Goal: Transaction & Acquisition: Purchase product/service

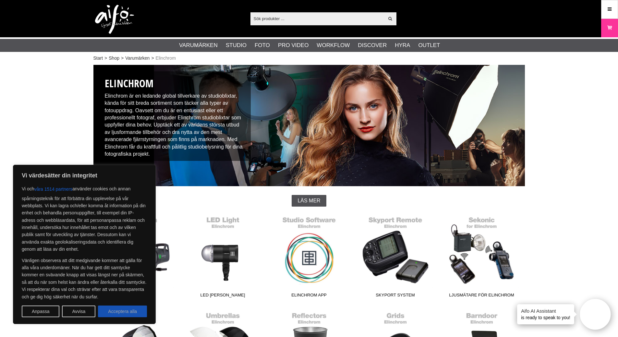
click at [131, 306] on button "Acceptera alla" at bounding box center [122, 312] width 49 height 12
checkbox input "true"
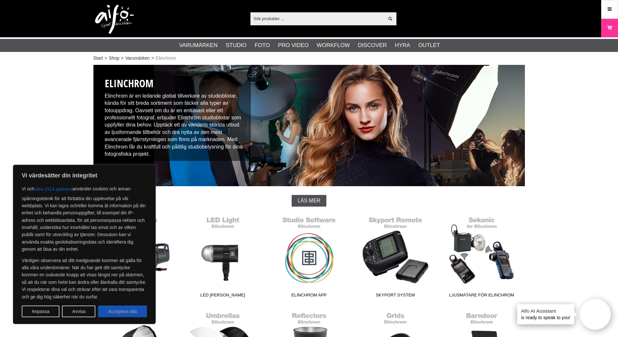
checkbox input "true"
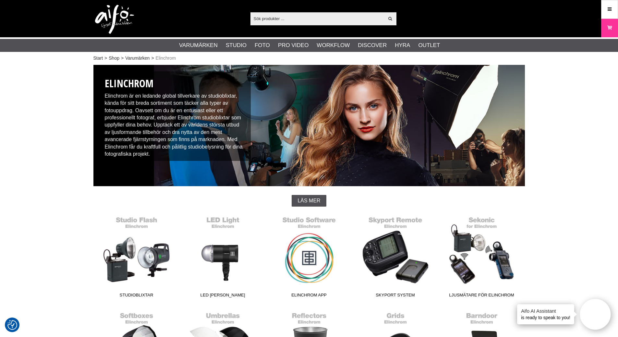
click at [279, 19] on input "text" at bounding box center [318, 19] width 134 height 10
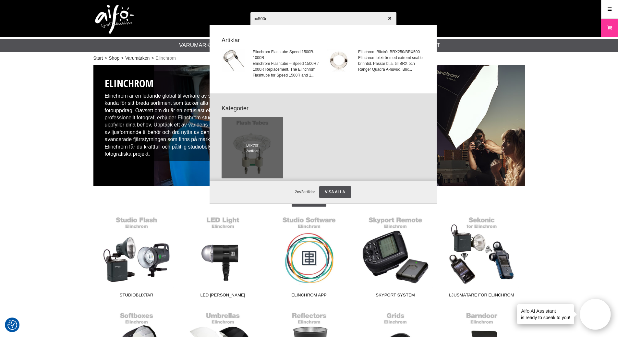
type input "bx500r1"
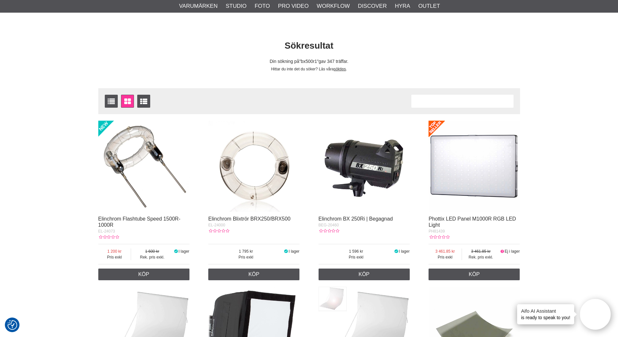
scroll to position [97, 0]
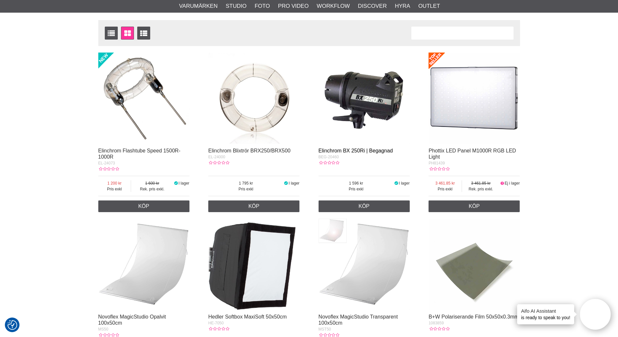
click at [359, 148] on link "Elinchrom BX 250Ri | Begagnad" at bounding box center [356, 151] width 74 height 6
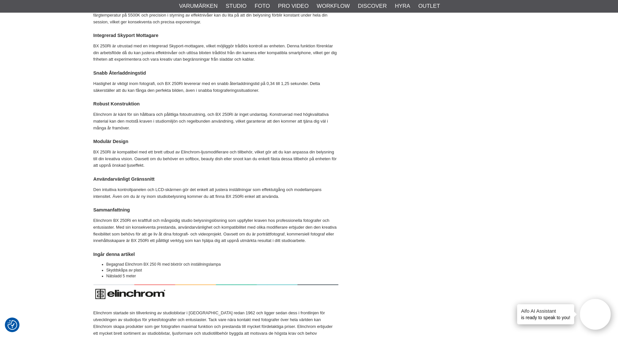
scroll to position [422, 0]
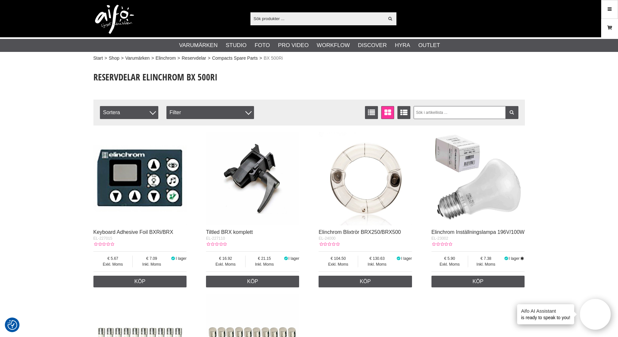
click at [609, 24] on link "Varukorg" at bounding box center [610, 27] width 16 height 15
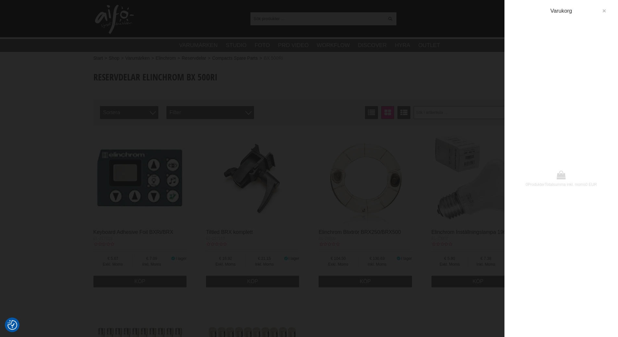
click at [602, 9] on icon "button" at bounding box center [604, 11] width 5 height 5
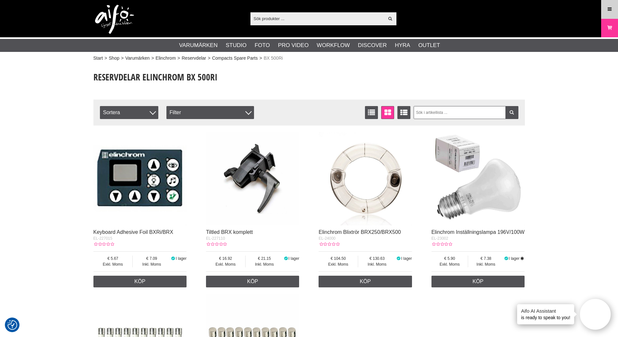
click at [606, 13] on link "Meny" at bounding box center [610, 9] width 16 height 15
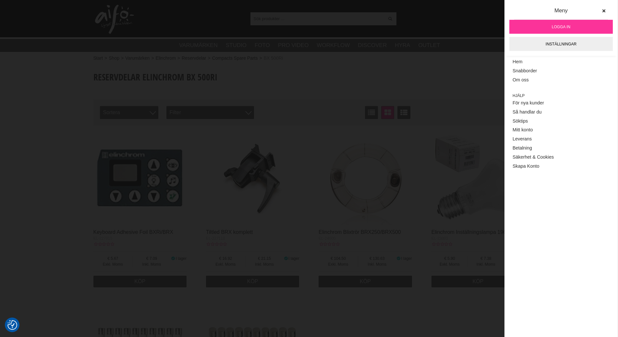
click at [560, 22] on link "Logga in" at bounding box center [562, 27] width 104 height 14
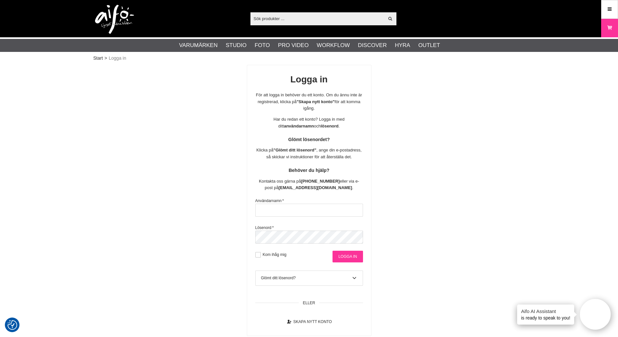
type input "[PERSON_NAME]"
click at [344, 256] on input "Logga in" at bounding box center [348, 257] width 30 height 12
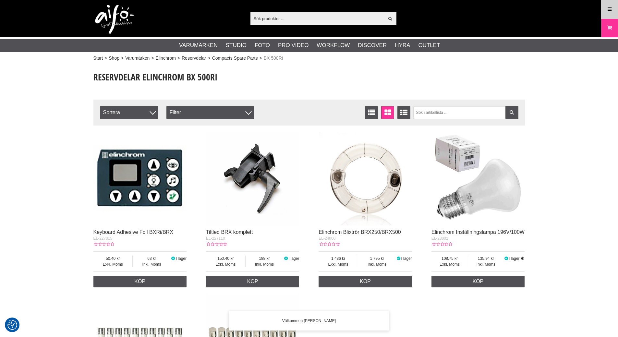
click at [611, 9] on icon at bounding box center [610, 9] width 6 height 7
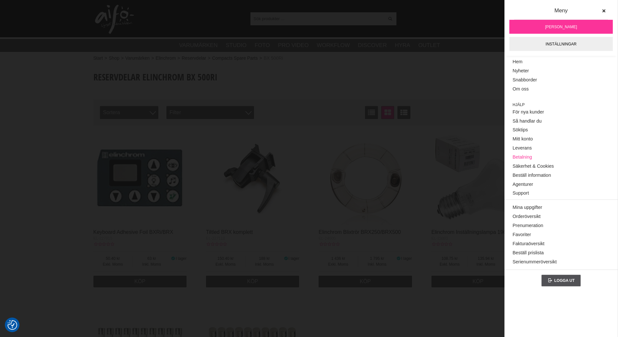
click at [523, 156] on link "Betalning" at bounding box center [561, 157] width 97 height 9
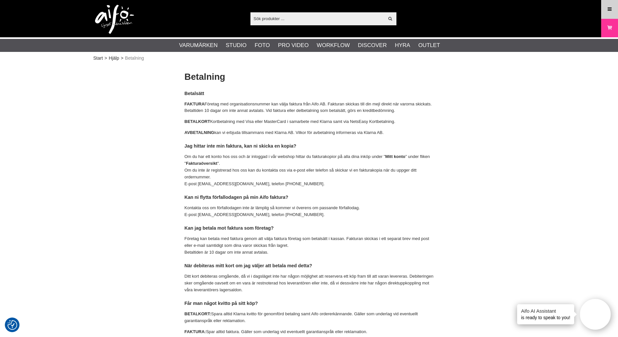
click at [607, 7] on icon at bounding box center [610, 9] width 6 height 7
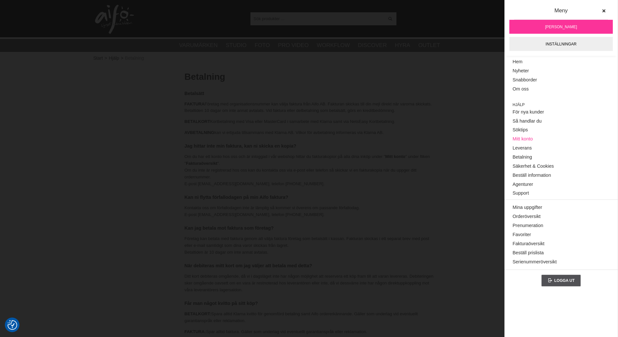
click at [524, 139] on link "Mitt konto" at bounding box center [561, 139] width 97 height 9
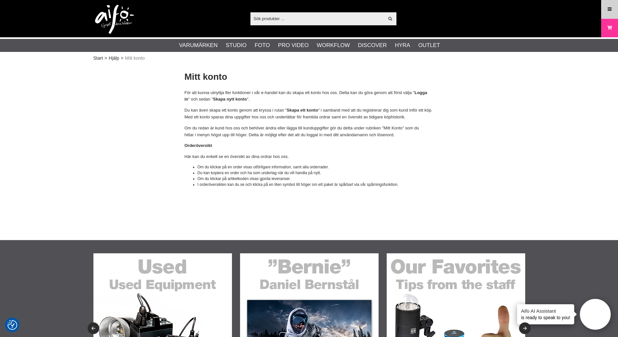
click at [606, 8] on link "Meny" at bounding box center [610, 9] width 16 height 15
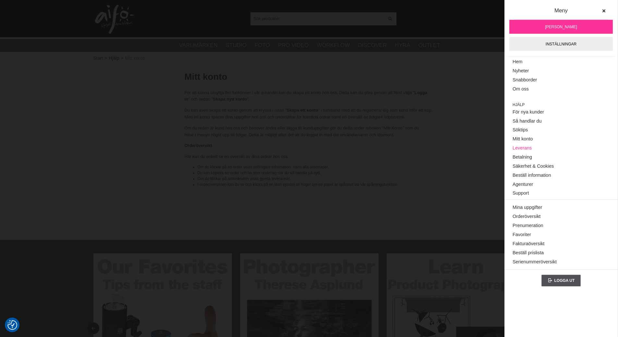
click at [521, 146] on link "Leverans" at bounding box center [561, 148] width 97 height 9
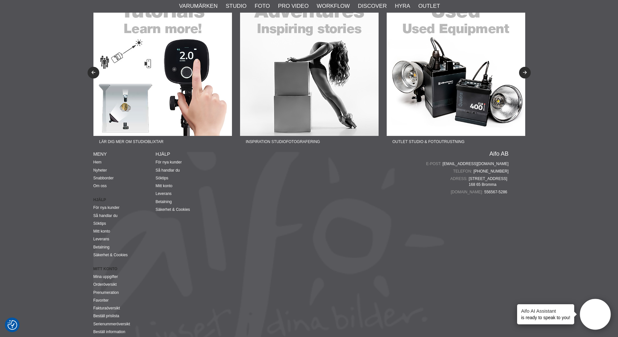
scroll to position [994, 0]
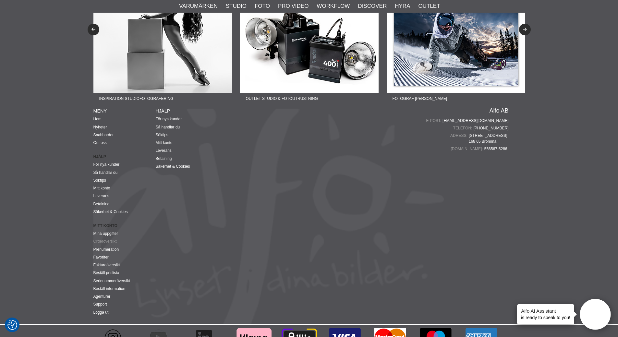
click at [105, 239] on link "Orderöversikt" at bounding box center [104, 241] width 23 height 5
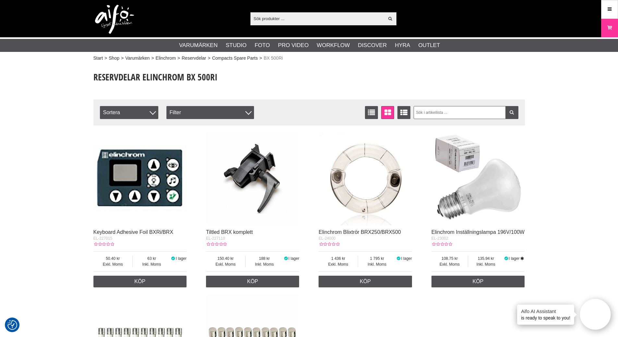
click at [278, 19] on input "text" at bounding box center [318, 19] width 134 height 10
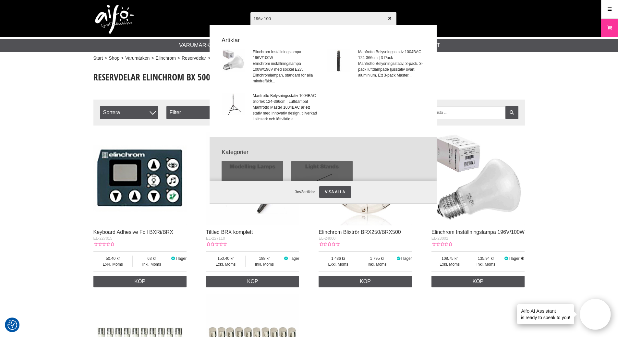
type input "196v 100w"
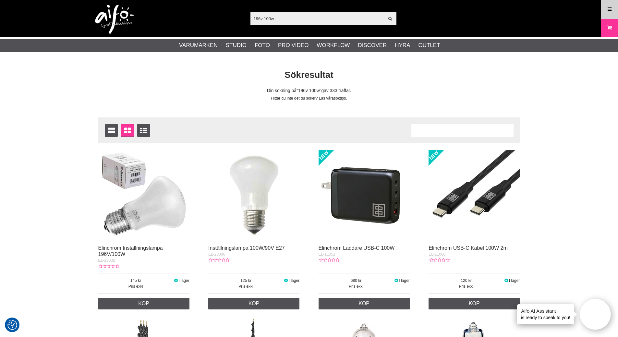
click at [613, 4] on link "Meny" at bounding box center [610, 9] width 16 height 15
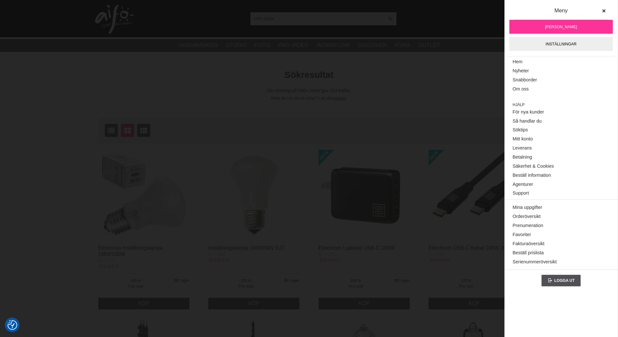
click at [602, 9] on icon at bounding box center [604, 11] width 5 height 5
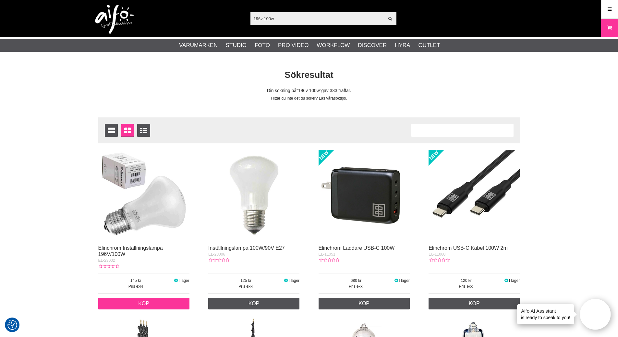
click at [149, 304] on link "Köp" at bounding box center [143, 304] width 91 height 12
click at [142, 302] on link "Köp" at bounding box center [143, 304] width 91 height 12
click at [125, 226] on img at bounding box center [143, 195] width 91 height 91
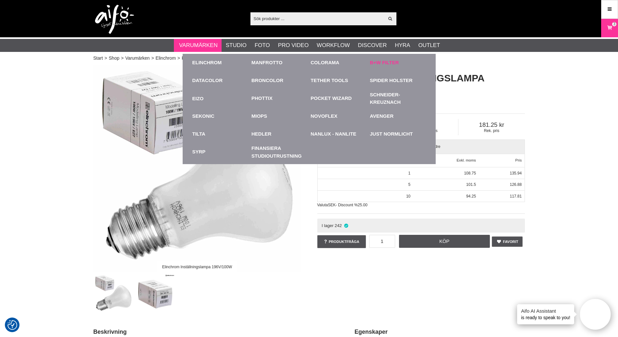
click at [394, 63] on link "B+W Filter" at bounding box center [384, 62] width 29 height 7
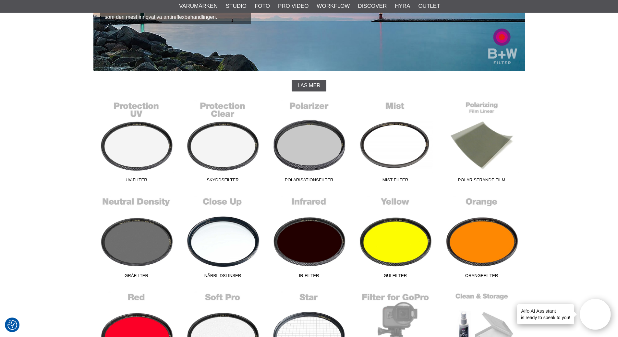
scroll to position [130, 0]
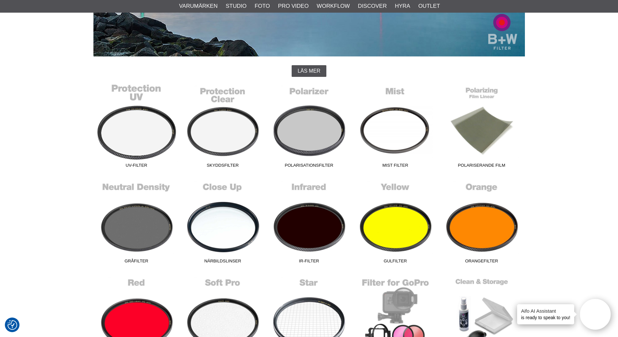
click at [141, 139] on link "UV-Filter" at bounding box center [136, 127] width 86 height 88
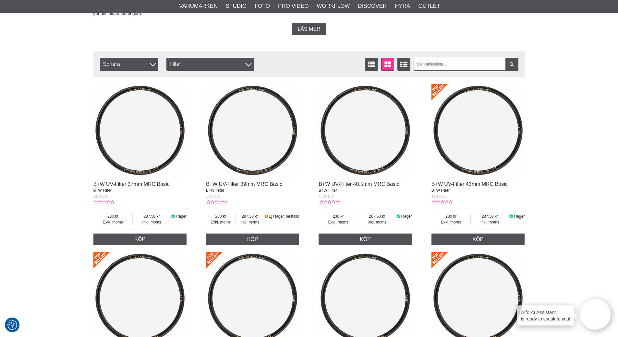
scroll to position [195, 0]
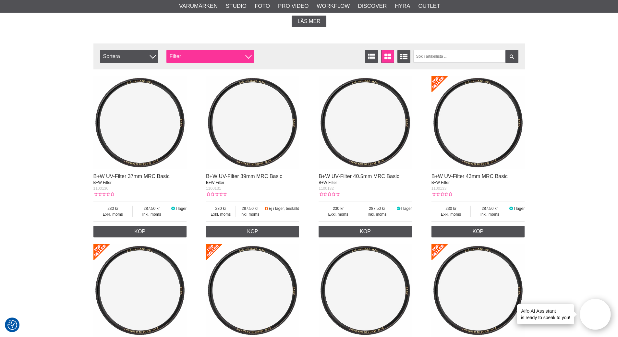
click at [172, 57] on div "Filter" at bounding box center [210, 56] width 88 height 13
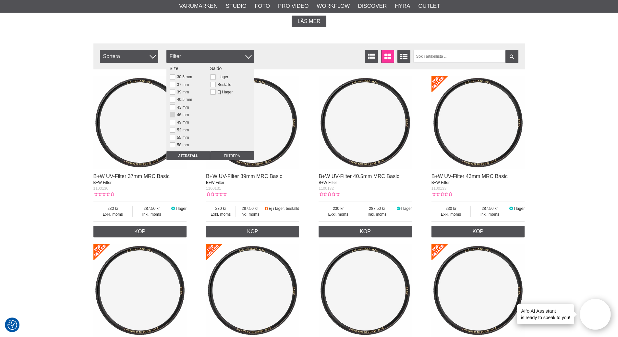
click at [173, 117] on button at bounding box center [173, 115] width 6 height 6
click at [240, 156] on input "Filtrera" at bounding box center [232, 155] width 44 height 9
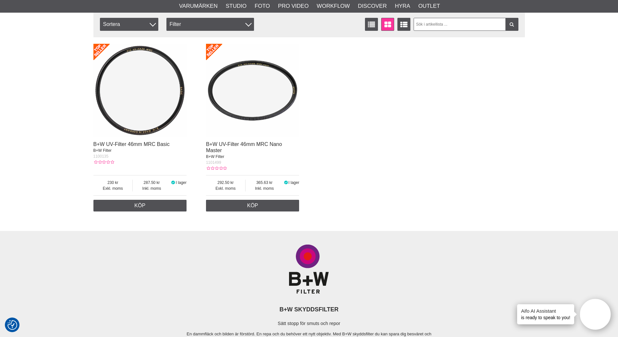
scroll to position [227, 0]
click at [257, 203] on link "Köp" at bounding box center [252, 206] width 93 height 12
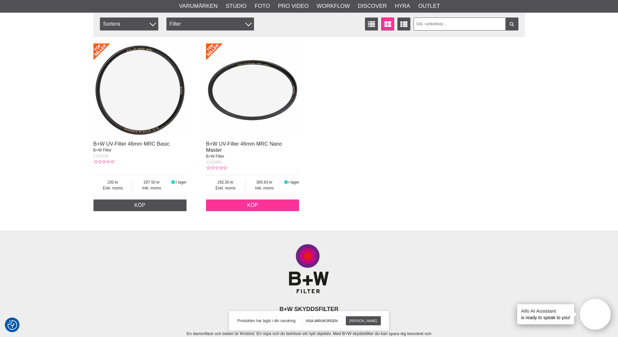
click at [271, 206] on link "Köp" at bounding box center [252, 206] width 93 height 12
click at [260, 202] on link "Köp" at bounding box center [252, 206] width 93 height 12
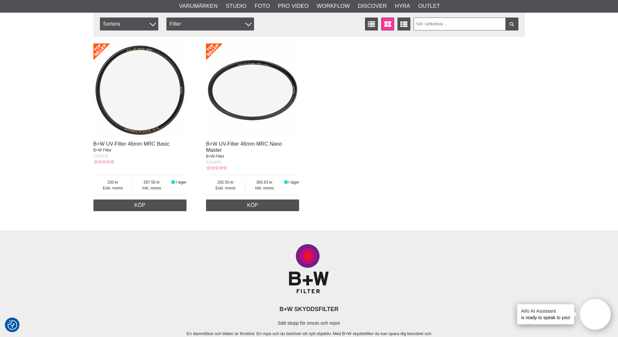
scroll to position [0, 0]
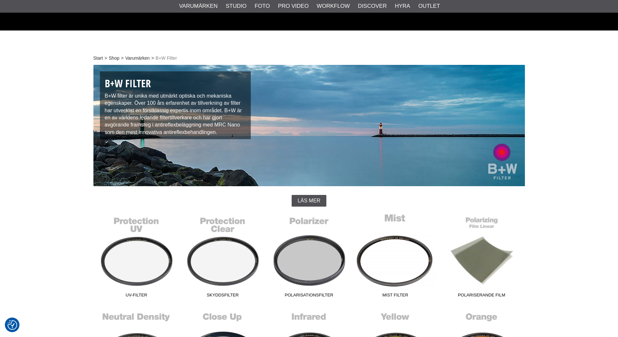
scroll to position [130, 0]
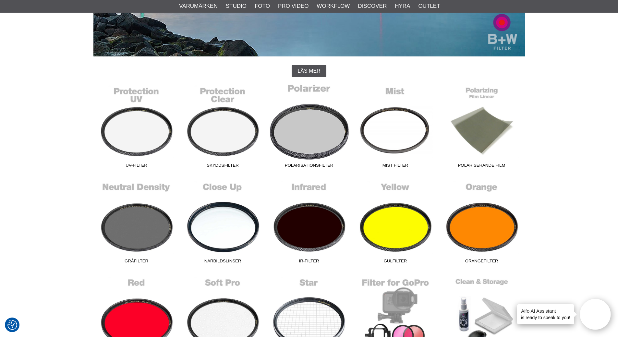
click at [306, 122] on link "Polarisationsfilter" at bounding box center [309, 127] width 86 height 88
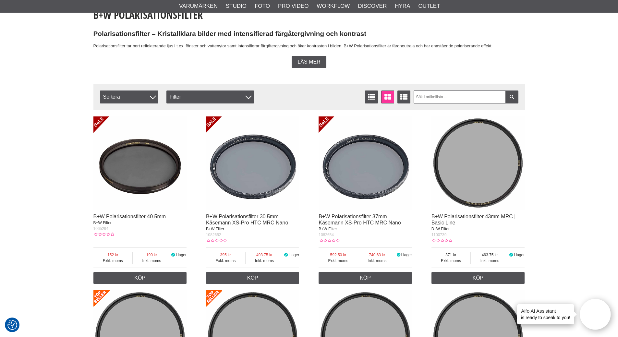
scroll to position [162, 0]
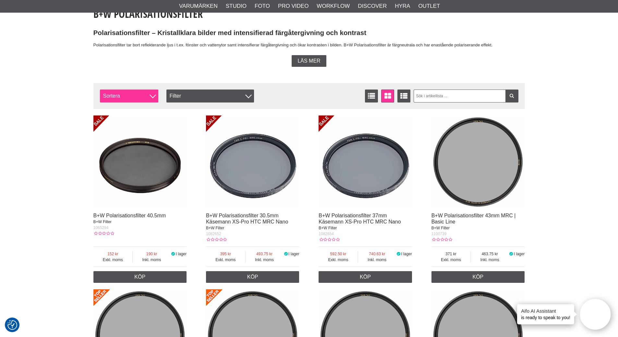
click at [153, 97] on div at bounding box center [153, 95] width 6 height 6
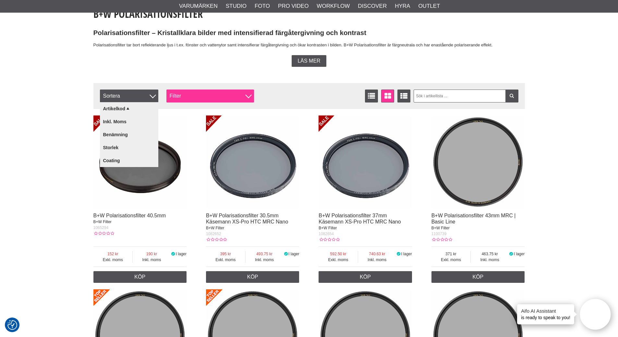
click at [183, 93] on div "Filter" at bounding box center [210, 96] width 88 height 13
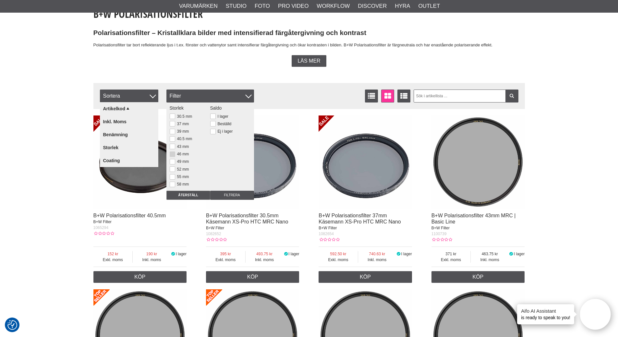
click at [172, 154] on button at bounding box center [173, 155] width 6 height 6
click at [229, 194] on input "Filtrera" at bounding box center [232, 195] width 44 height 9
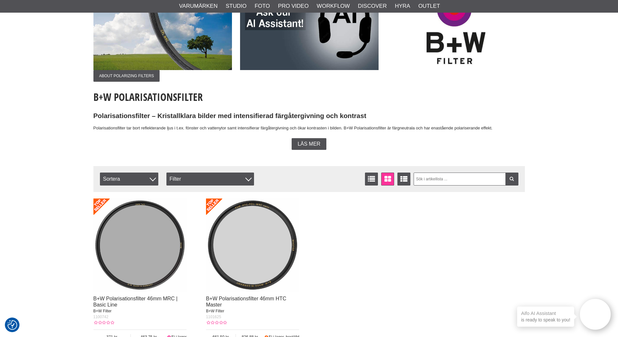
scroll to position [162, 0]
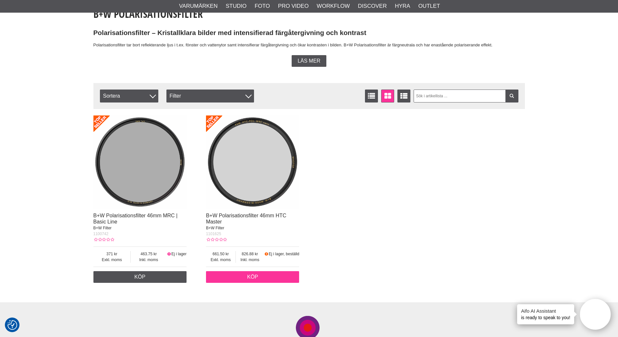
click at [255, 277] on link "Köp" at bounding box center [252, 277] width 93 height 12
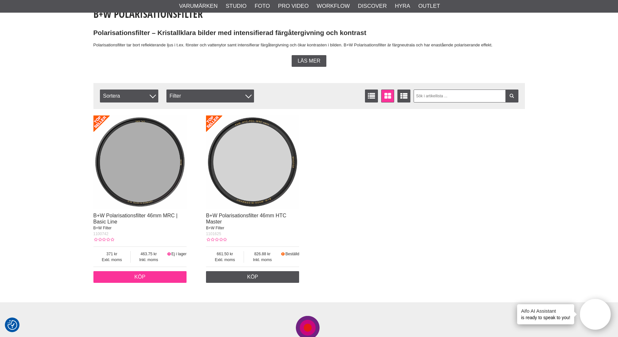
click at [133, 278] on link "Köp" at bounding box center [139, 277] width 93 height 12
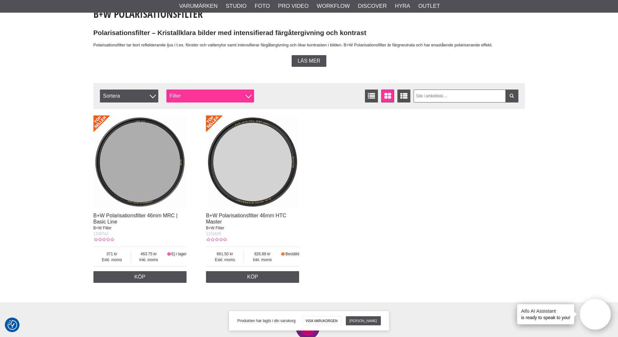
click at [191, 96] on div "Filter" at bounding box center [210, 96] width 88 height 13
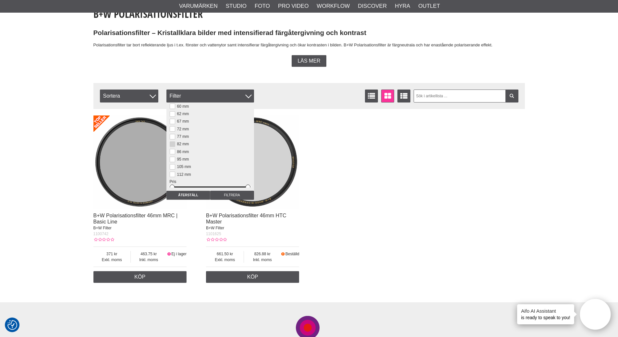
scroll to position [90, 0]
click at [171, 134] on button at bounding box center [173, 133] width 6 height 6
click at [241, 194] on input "Filtrera" at bounding box center [232, 195] width 44 height 9
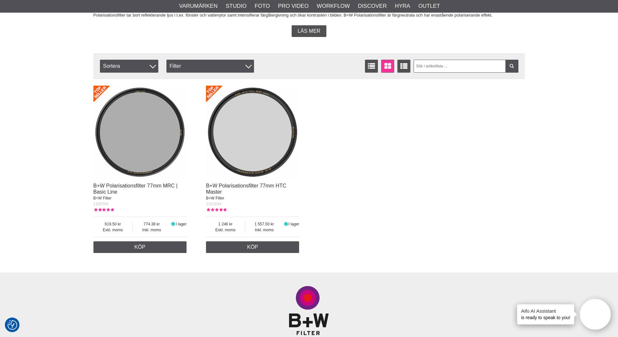
scroll to position [195, 0]
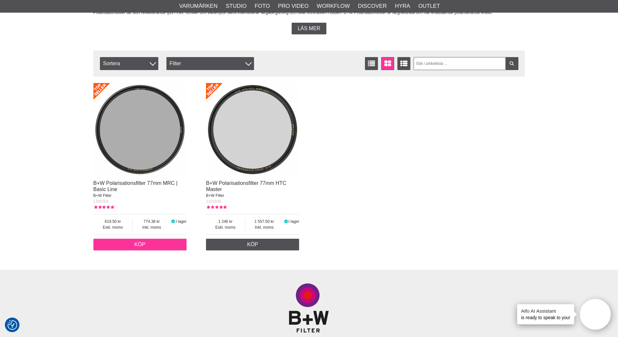
click at [142, 245] on link "Köp" at bounding box center [139, 245] width 93 height 12
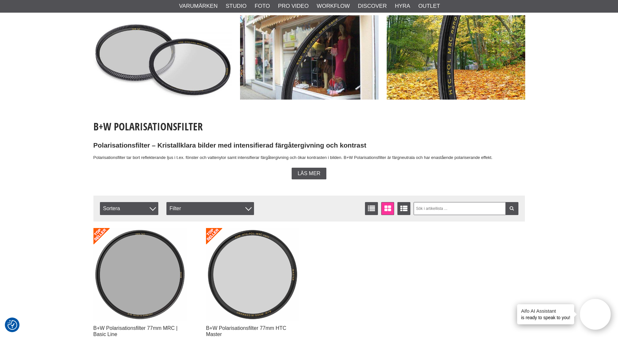
scroll to position [0, 0]
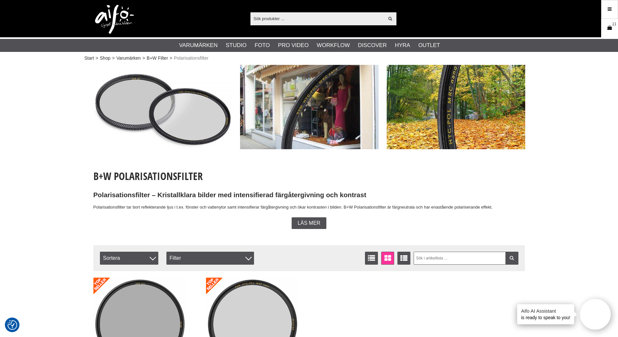
click at [610, 26] on icon at bounding box center [610, 27] width 6 height 7
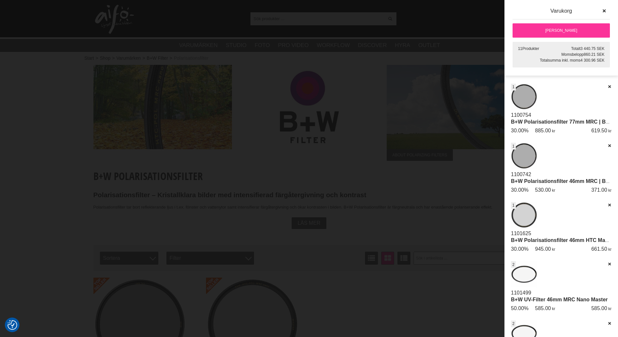
click at [564, 29] on link "[PERSON_NAME]" at bounding box center [561, 30] width 97 height 14
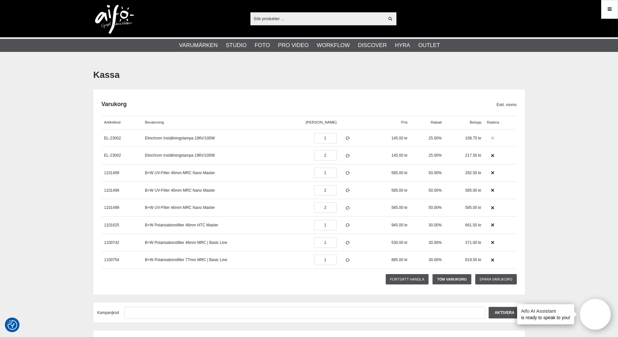
click at [495, 137] on link at bounding box center [493, 138] width 12 height 12
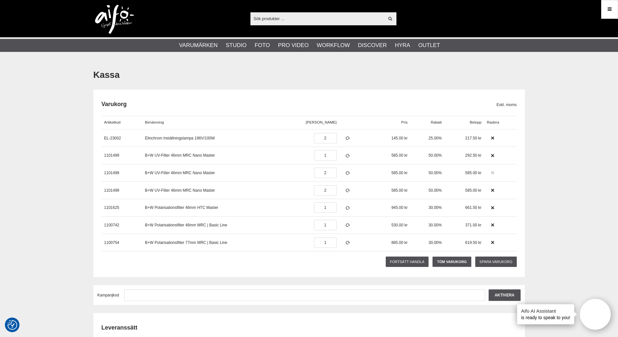
click at [492, 172] on icon at bounding box center [493, 173] width 5 height 5
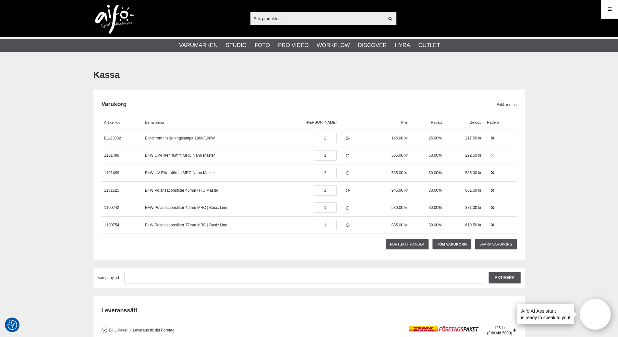
click at [492, 154] on icon at bounding box center [493, 156] width 5 height 5
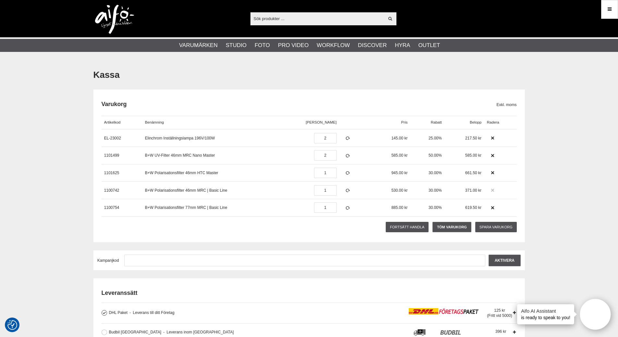
click at [492, 188] on icon at bounding box center [493, 190] width 5 height 5
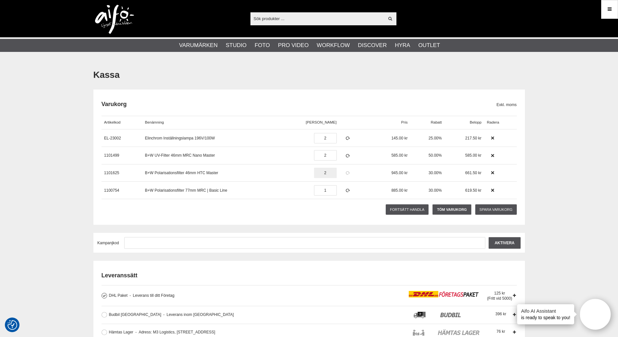
type input "2"
click at [345, 172] on icon at bounding box center [348, 173] width 6 height 5
